Goal: Task Accomplishment & Management: Manage account settings

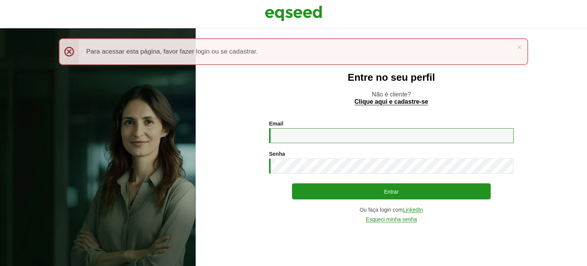
click at [331, 132] on input "Email *" at bounding box center [391, 135] width 245 height 15
type input "**********"
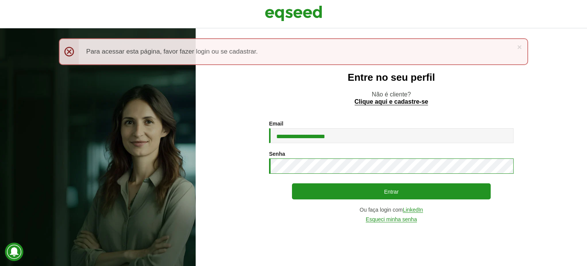
click at [292, 183] on button "Entrar" at bounding box center [391, 191] width 199 height 16
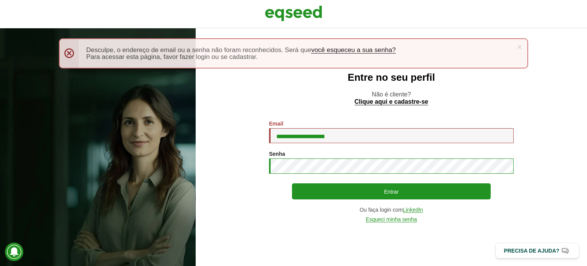
click at [292, 183] on button "Entrar" at bounding box center [391, 191] width 199 height 16
